Goal: Task Accomplishment & Management: Complete application form

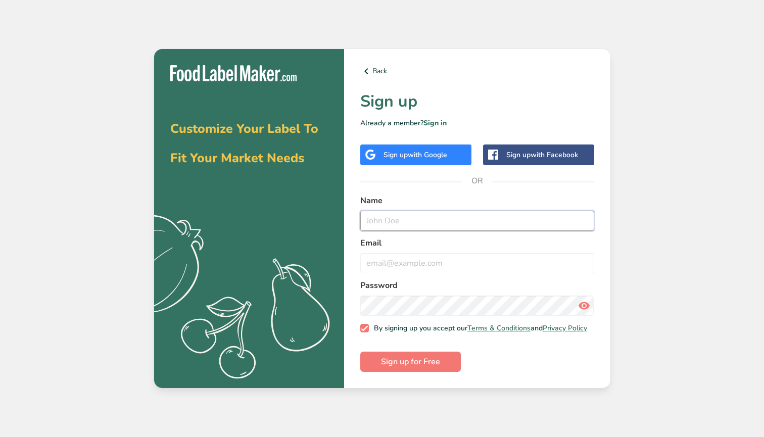
click at [397, 218] on input "text" at bounding box center [477, 221] width 234 height 20
type input "[PERSON_NAME]"
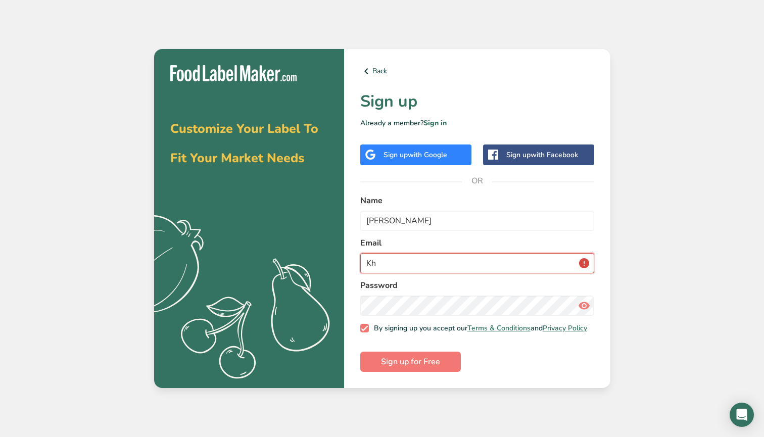
type input "K"
type input "[EMAIL_ADDRESS][DOMAIN_NAME]"
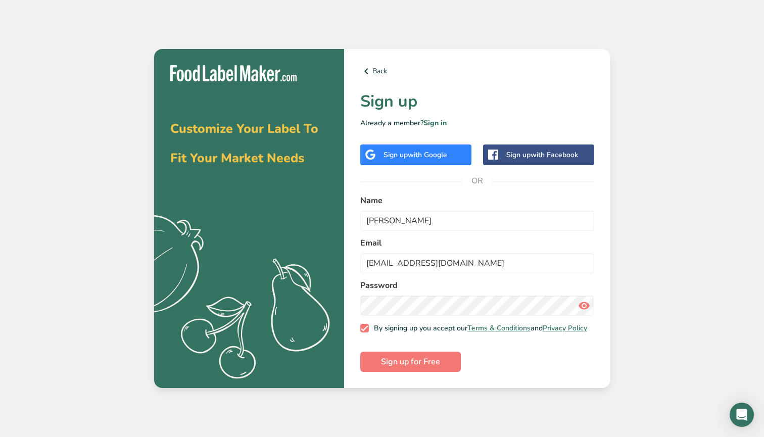
click at [525, 433] on div "Customize Your Label To Fit Your Market Needs .a{fill:#f5f3ed;} Back Sign up Al…" at bounding box center [382, 218] width 764 height 437
click at [395, 366] on span "Sign up for Free" at bounding box center [410, 362] width 59 height 12
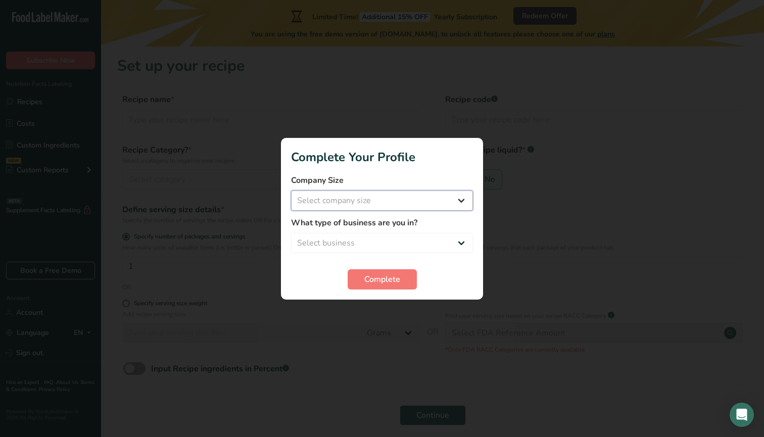
select select "2"
select select "3"
click at [391, 280] on span "Complete" at bounding box center [382, 279] width 36 height 12
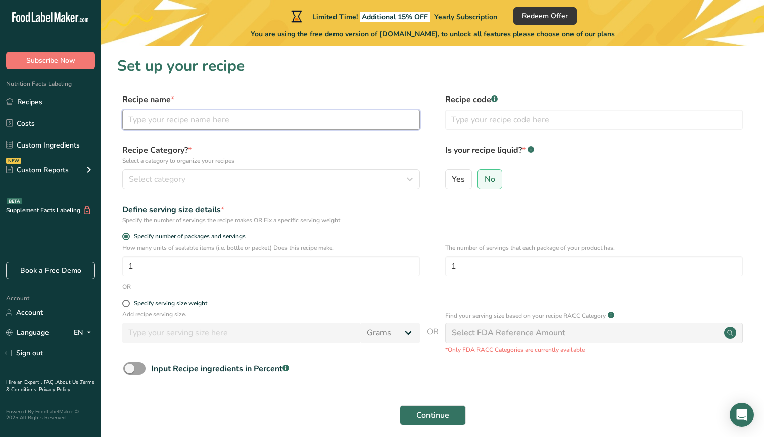
click at [332, 124] on input "text" at bounding box center [271, 120] width 298 height 20
type input "Zaatar Manakeesh"
click at [607, 204] on div "Define serving size details * Specify the number of servings the recipe makes O…" at bounding box center [432, 214] width 630 height 21
click at [201, 182] on div "Select category" at bounding box center [268, 179] width 278 height 12
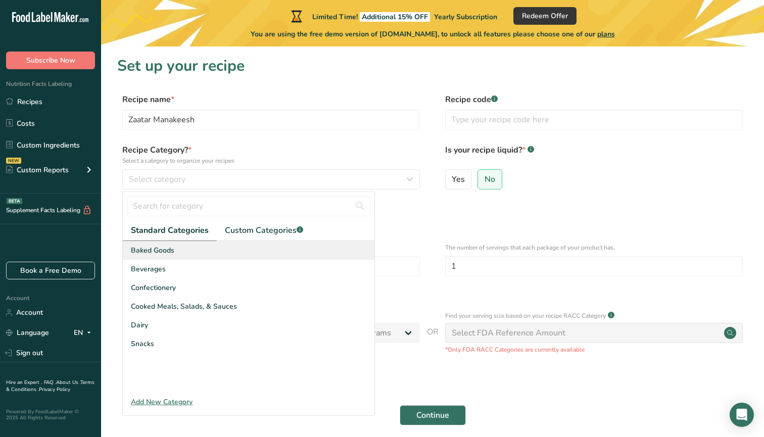
click at [208, 254] on div "Baked Goods" at bounding box center [249, 250] width 252 height 19
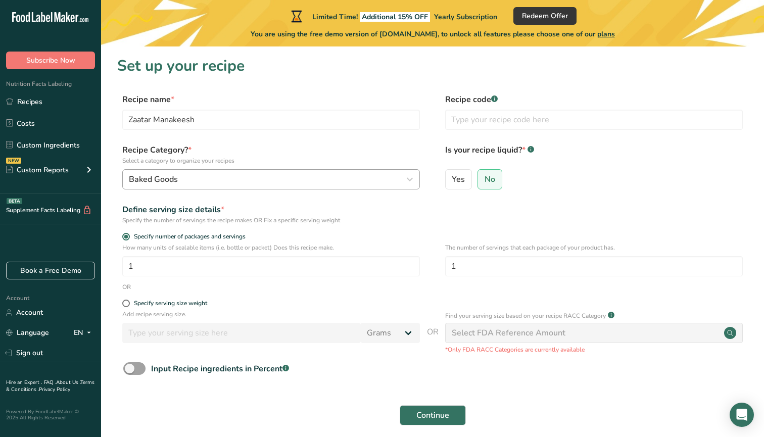
click at [206, 183] on div "Baked Goods" at bounding box center [268, 179] width 278 height 12
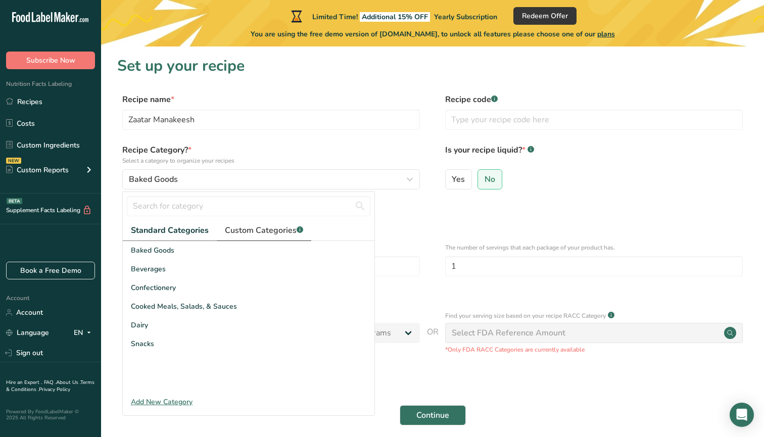
click at [241, 225] on span "Custom Categories .a-a{fill:#347362;}.b-a{fill:#fff;}" at bounding box center [264, 230] width 78 height 12
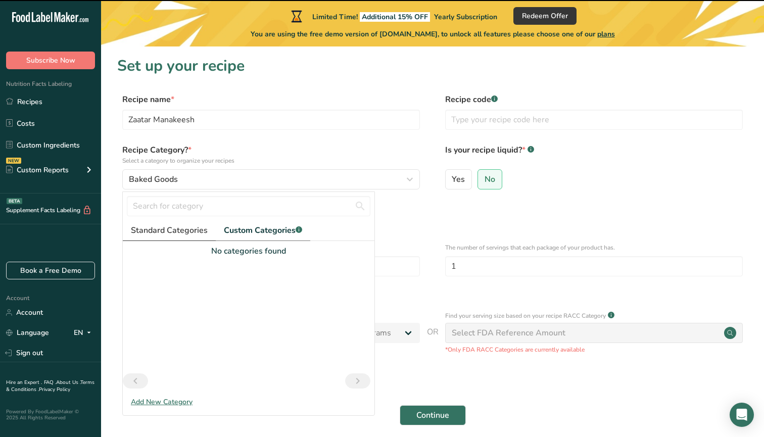
click at [205, 230] on span "Standard Categories" at bounding box center [169, 230] width 77 height 12
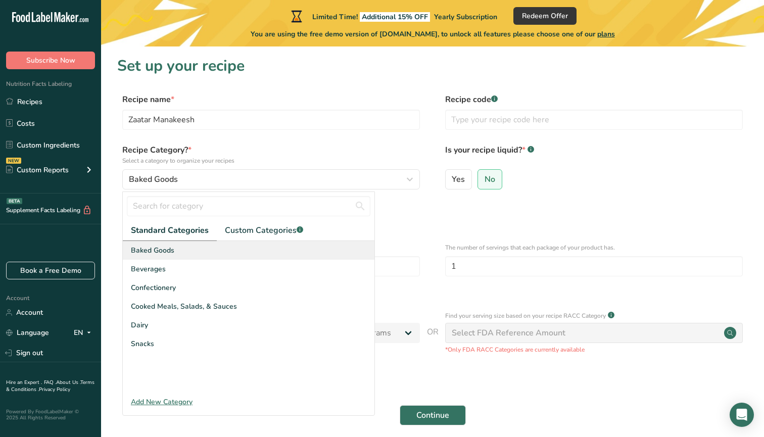
click at [170, 253] on span "Baked Goods" at bounding box center [152, 250] width 43 height 11
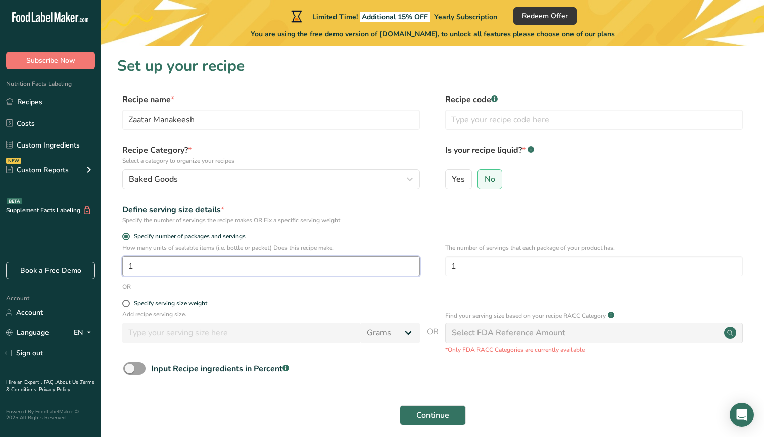
click at [265, 268] on input "1" at bounding box center [271, 266] width 298 height 20
click at [334, 294] on form "Recipe name * [PERSON_NAME] Recipe code .a-a{fill:#347362;}.b-a{fill:#fff;} Rec…" at bounding box center [432, 262] width 630 height 338
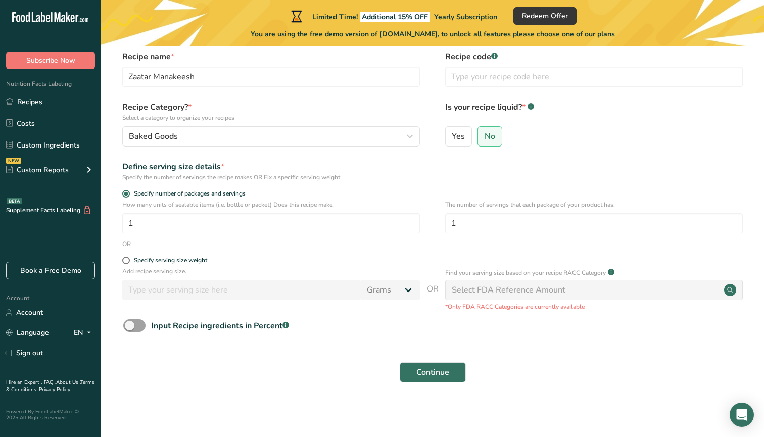
scroll to position [42, 0]
click at [128, 262] on span at bounding box center [126, 261] width 8 height 8
click at [128, 262] on input "Specify serving size weight" at bounding box center [125, 261] width 7 height 7
radio input "true"
radio input "false"
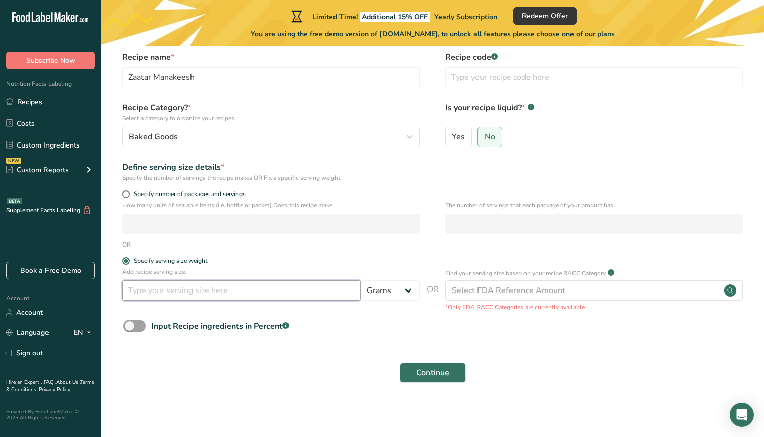
click at [207, 287] on input "number" at bounding box center [241, 290] width 238 height 20
type input "120"
click at [289, 381] on div "Continue" at bounding box center [432, 373] width 630 height 32
click at [141, 325] on span at bounding box center [134, 326] width 22 height 13
click at [130, 325] on input "Input Recipe ingredients in Percent .a-a{fill:#347362;}.b-a{fill:#fff;}" at bounding box center [126, 326] width 7 height 7
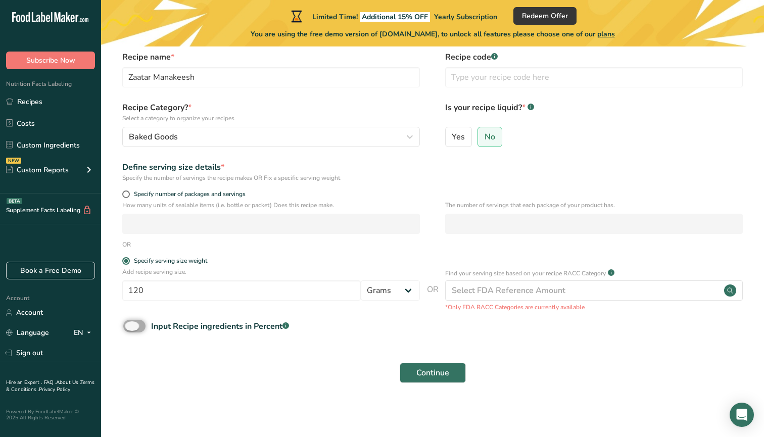
checkbox input "true"
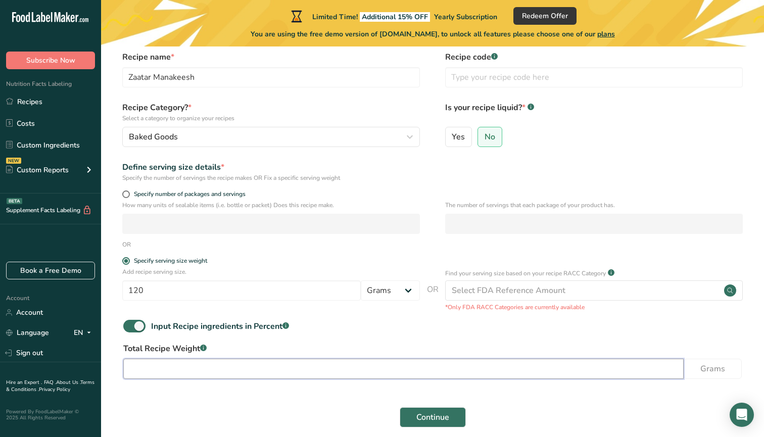
click at [233, 365] on input "number" at bounding box center [403, 369] width 560 height 20
type input "120"
click at [330, 339] on div "Input Recipe ingredients in Percent .a-a{fill:#347362;}.b-a{fill:#fff;}" at bounding box center [432, 330] width 630 height 21
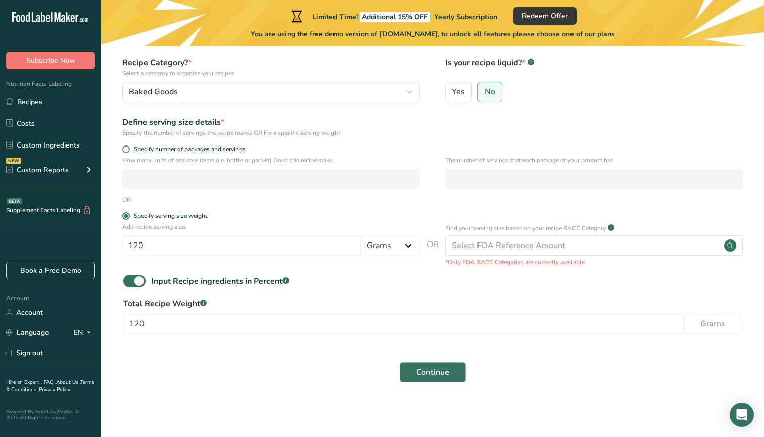
scroll to position [87, 0]
click at [442, 376] on span "Continue" at bounding box center [432, 373] width 33 height 12
click at [437, 375] on span "Continue" at bounding box center [432, 373] width 33 height 12
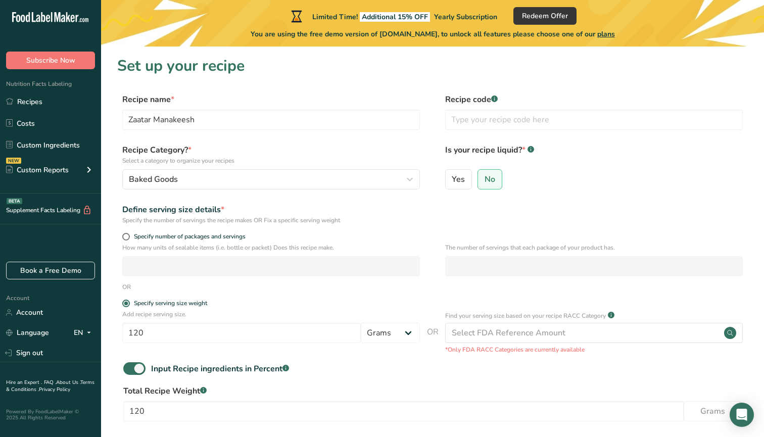
scroll to position [0, 0]
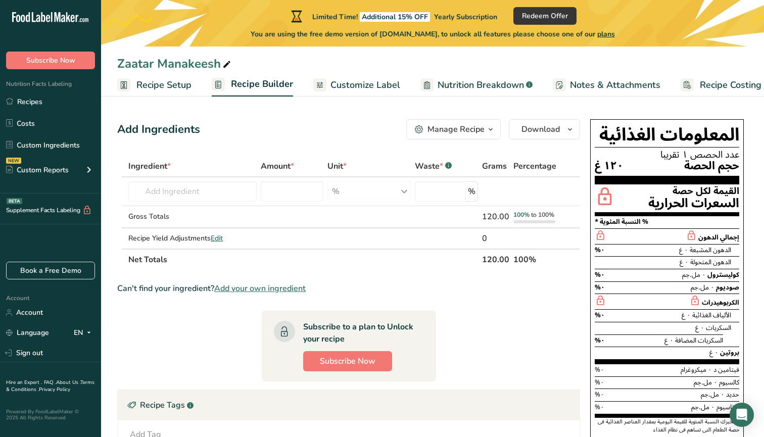
click at [468, 132] on div "Manage Recipe" at bounding box center [455, 129] width 57 height 12
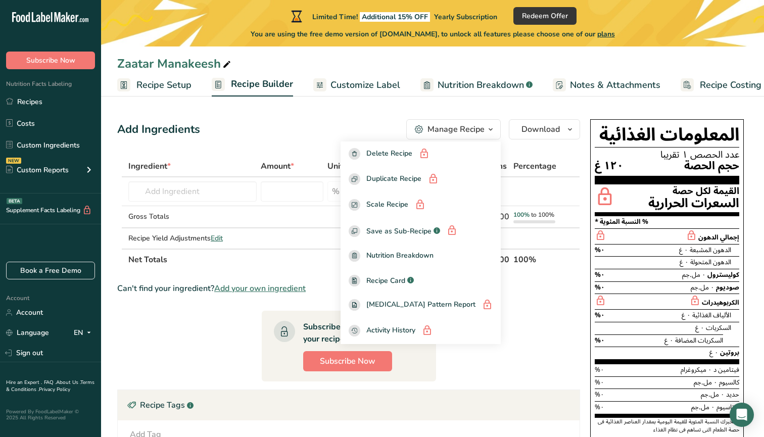
click at [557, 147] on div "Add Ingredients Manage Recipe Delete Recipe Duplicate Recipe Scale Recipe Save …" at bounding box center [351, 335] width 469 height 440
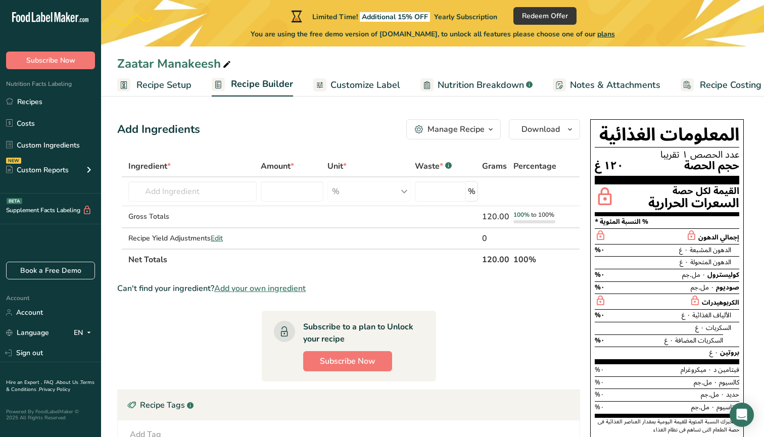
click at [486, 134] on icon "button" at bounding box center [490, 129] width 8 height 13
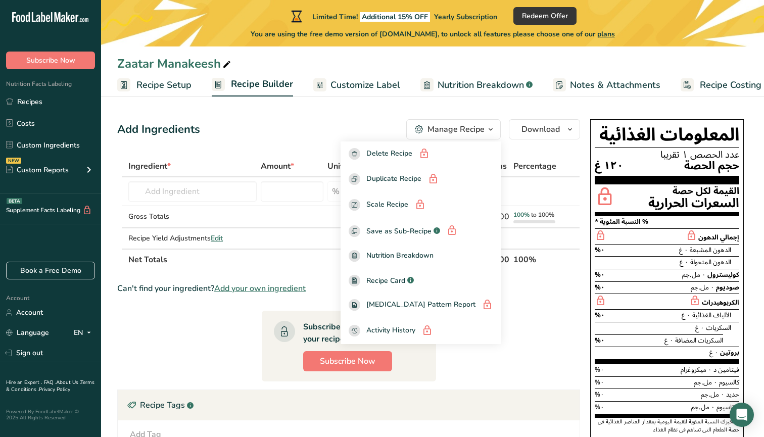
click at [229, 325] on section "Ingredient * Amount * Unit * Waste * .a-a{fill:#347362;}.b-a{fill:#fff;} Grams …" at bounding box center [348, 348] width 463 height 384
